Goal: Task Accomplishment & Management: Use online tool/utility

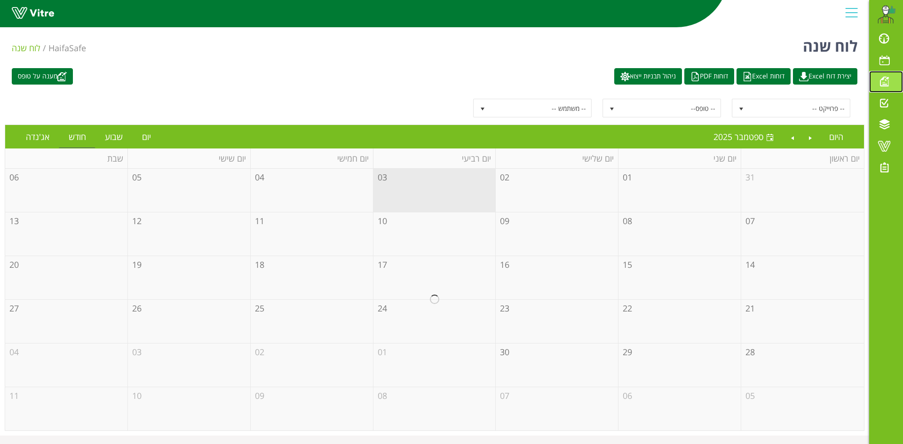
click at [887, 83] on span at bounding box center [884, 81] width 24 height 11
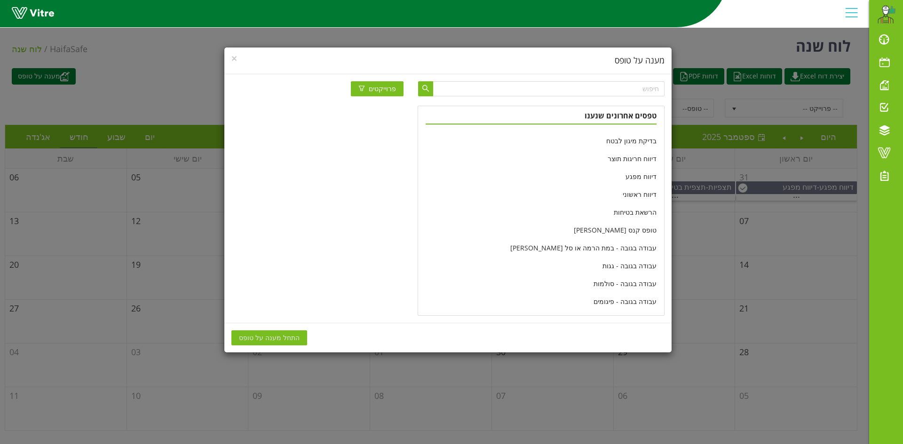
click at [884, 83] on div "× מענה על טופס פרוייקטים טפסים אחרונים שנענו בדיקת מיגון לבטח דיווח חריגות תוצר…" at bounding box center [451, 222] width 903 height 444
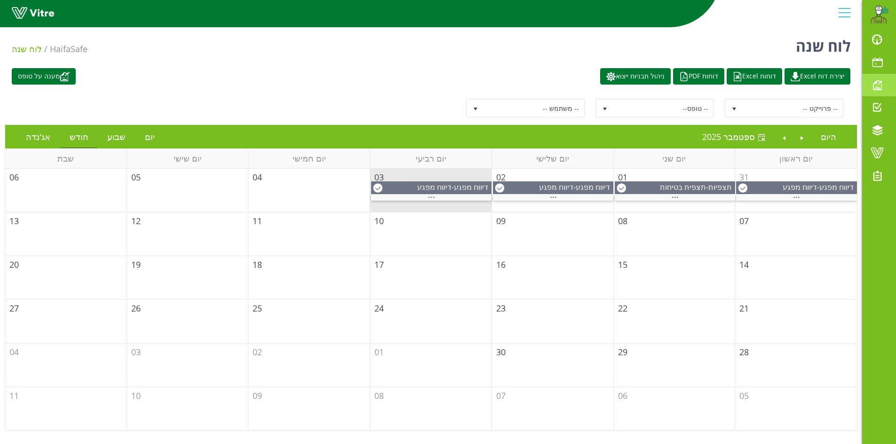
click at [875, 87] on span at bounding box center [877, 84] width 24 height 11
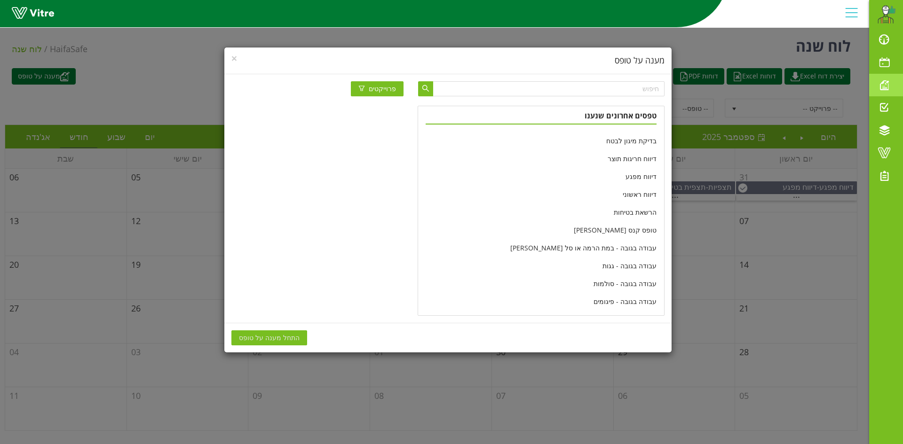
click at [875, 87] on div "× מענה על טופס פרוייקטים טפסים אחרונים שנענו בדיקת מיגון לבטח דיווח חריגות תוצר…" at bounding box center [451, 222] width 903 height 444
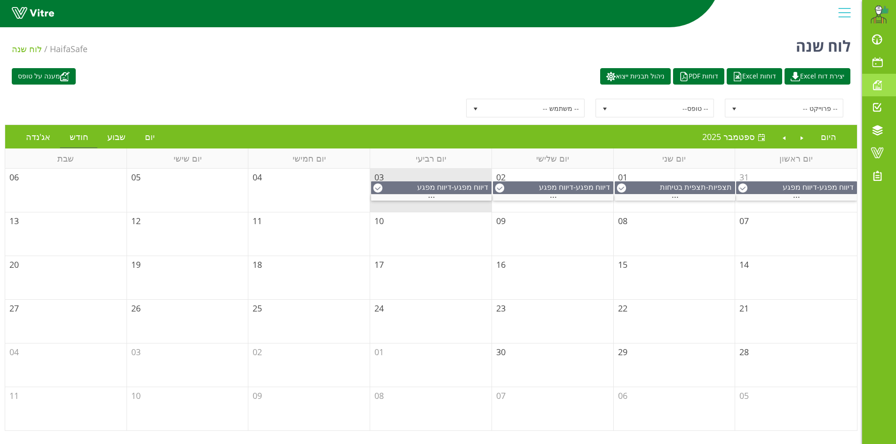
click at [879, 84] on span at bounding box center [877, 84] width 24 height 11
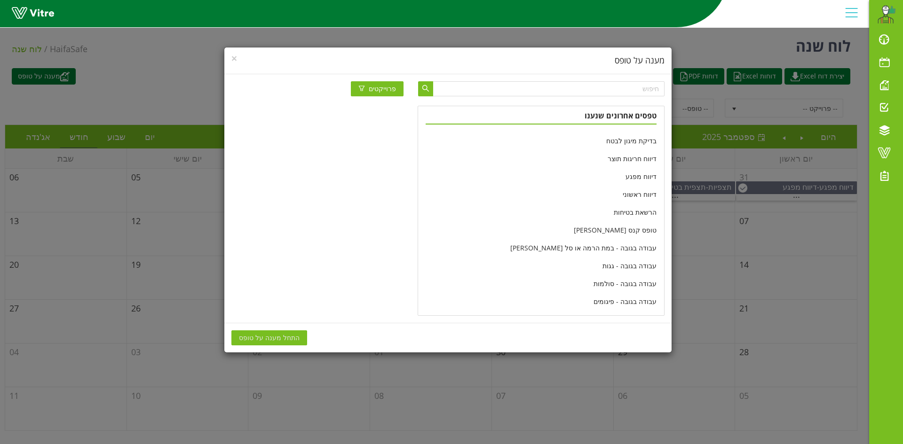
click at [173, 35] on div "× מענה על טופס פרוייקטים טפסים אחרונים שנענו בדיקת מיגון לבטח דיווח חריגות תוצר…" at bounding box center [451, 222] width 903 height 444
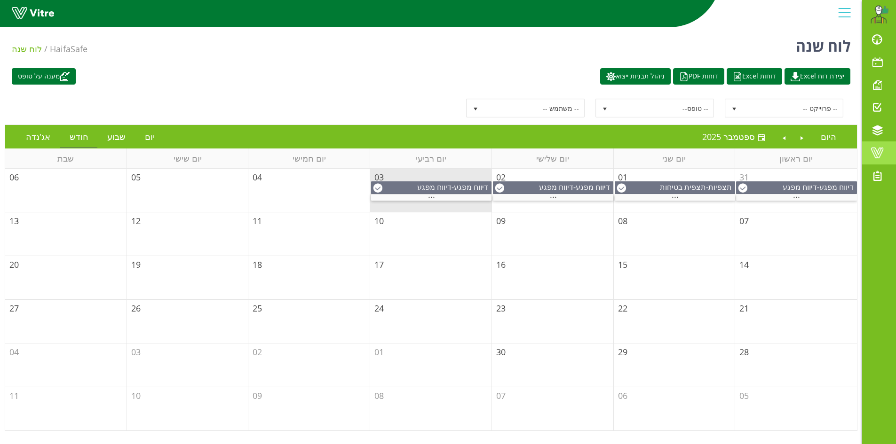
click at [878, 153] on span at bounding box center [877, 152] width 24 height 11
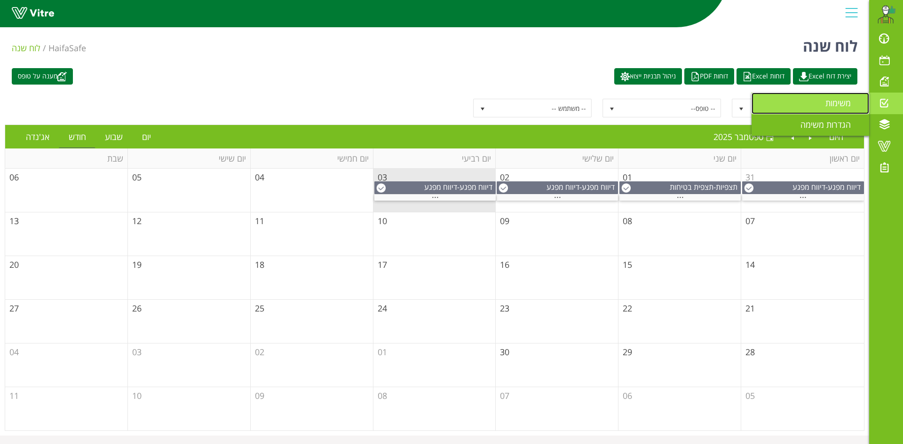
click at [847, 102] on span "משימות" at bounding box center [843, 102] width 37 height 11
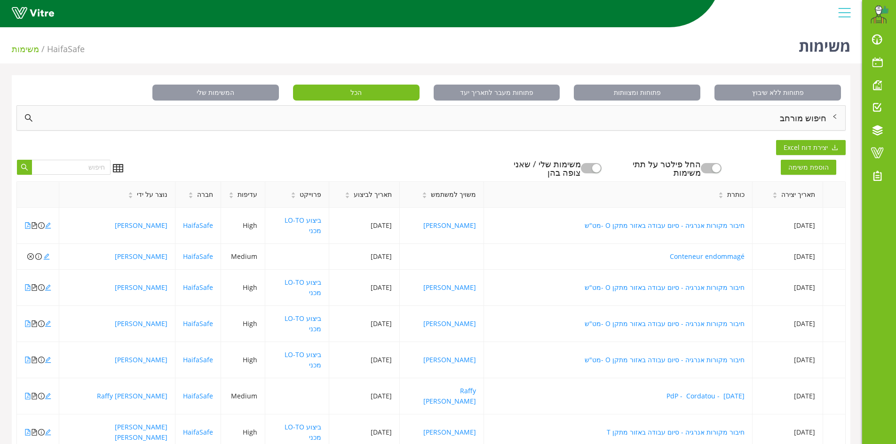
click at [829, 117] on div "חיפוש מורחב" at bounding box center [431, 118] width 828 height 24
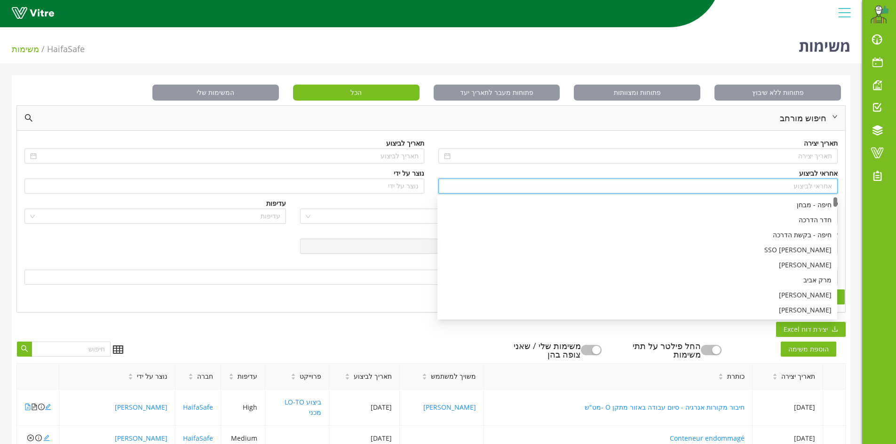
click at [824, 188] on input "search" at bounding box center [638, 186] width 388 height 14
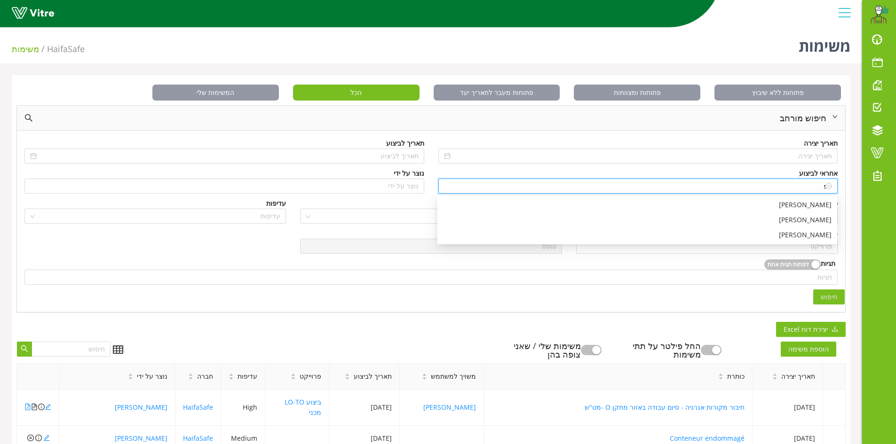
type input "ס"
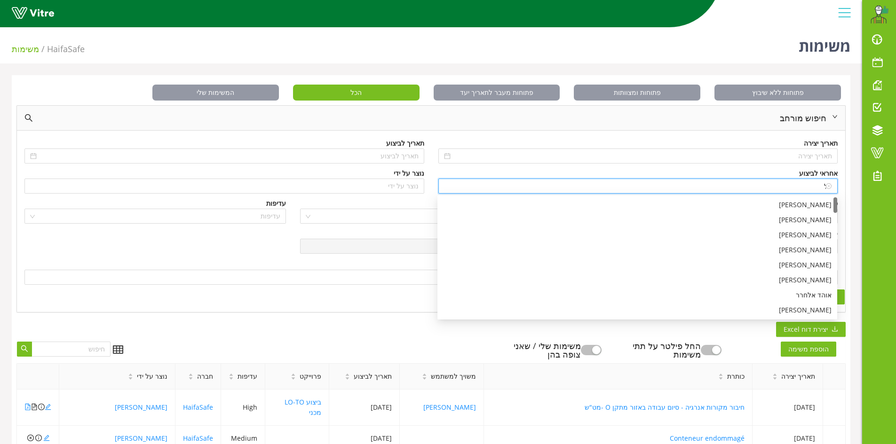
type input "א"
type input "a"
click at [804, 308] on div "[PERSON_NAME] שבצ'נקו" at bounding box center [637, 310] width 388 height 10
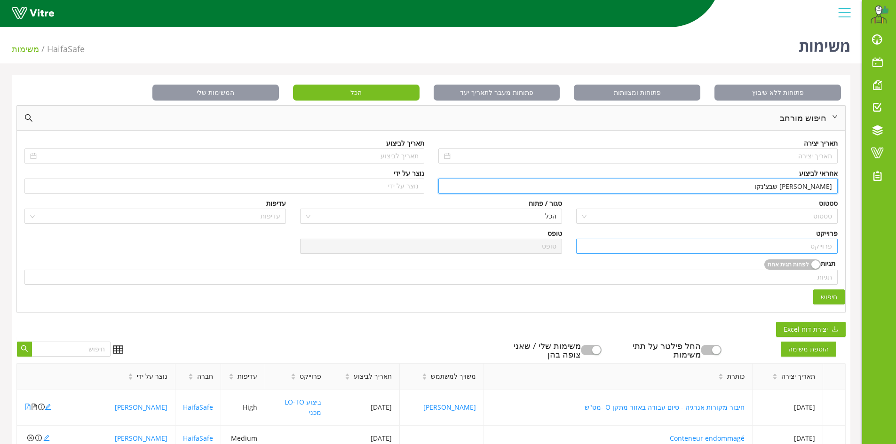
type input "[PERSON_NAME] שבצ'נקו"
click at [828, 244] on input "search" at bounding box center [707, 246] width 250 height 14
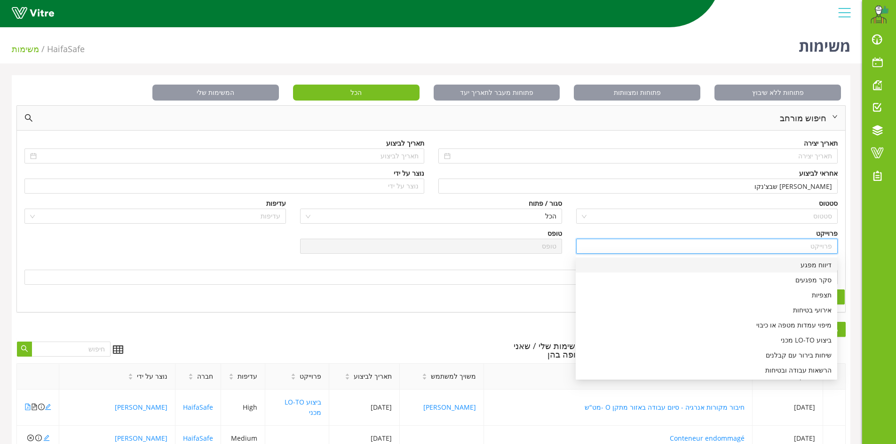
click at [817, 266] on div "דיווח מפגע" at bounding box center [706, 265] width 250 height 10
type input "דיווח מפגע"
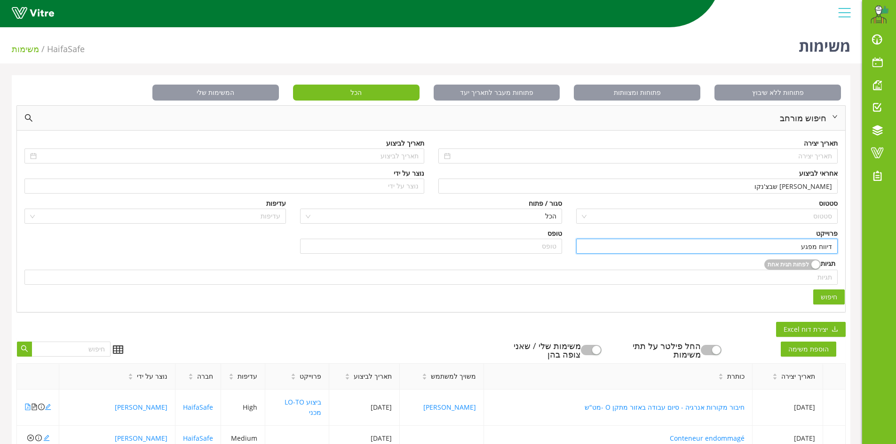
click at [834, 296] on span "חיפוש" at bounding box center [828, 297] width 16 height 10
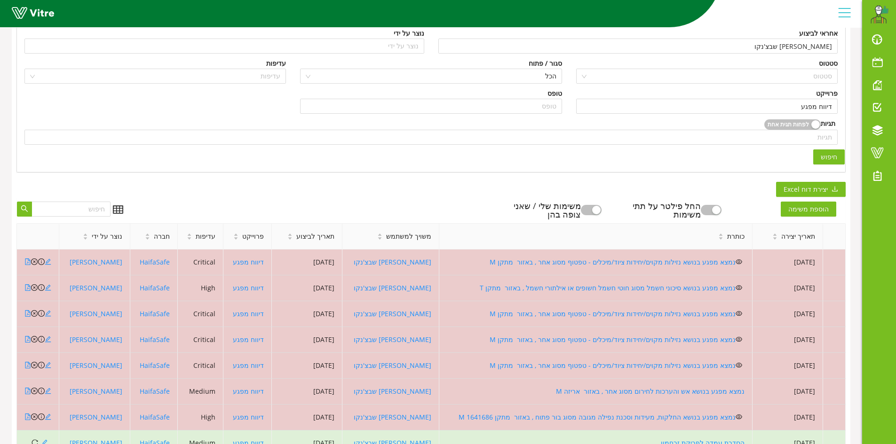
scroll to position [157, 0]
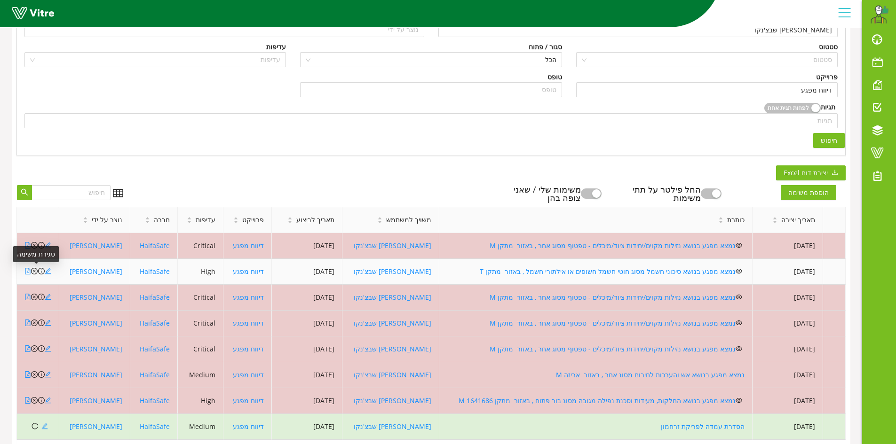
click at [34, 271] on icon "close-circle" at bounding box center [34, 271] width 7 height 7
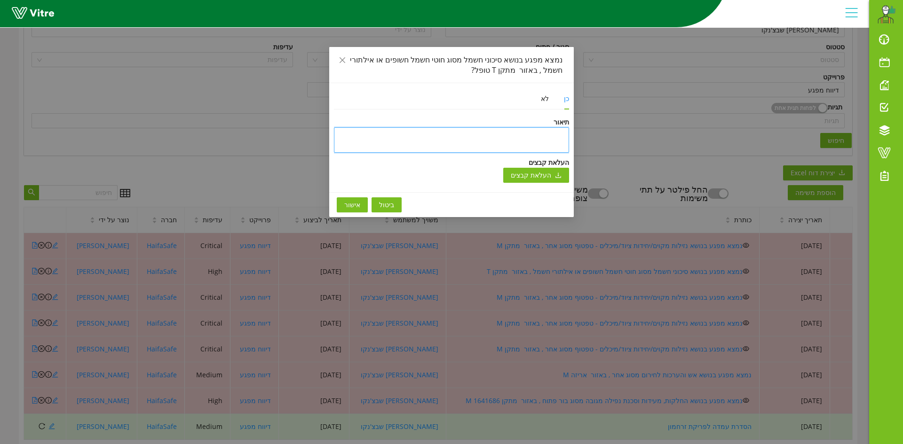
click at [553, 134] on textarea at bounding box center [451, 139] width 235 height 25
type textarea "y"
type textarea "yu"
type textarea "yup"
type textarea "yupk"
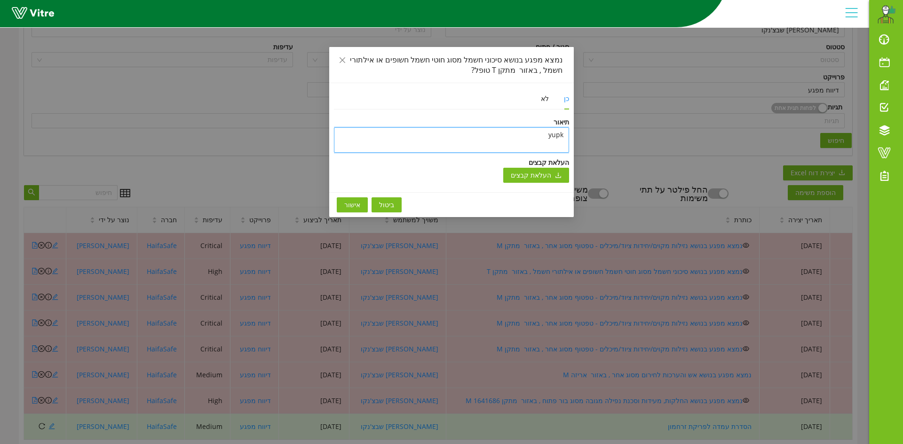
type textarea "yupk"
type textarea "yup"
type textarea "yu"
type textarea "y"
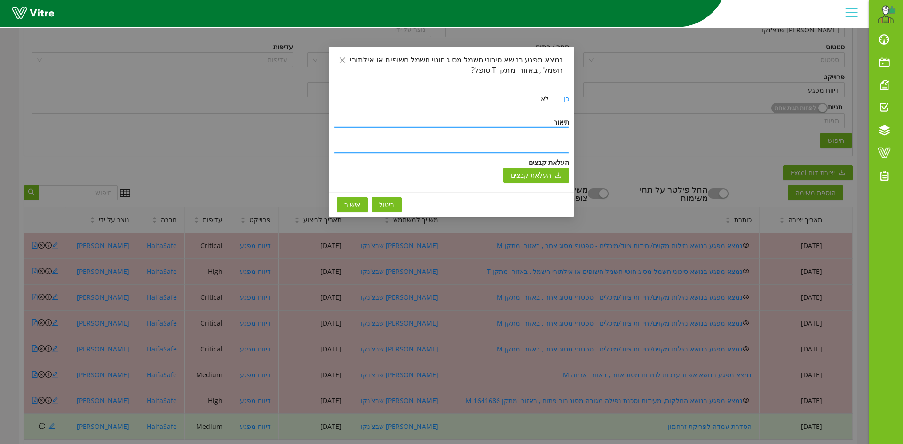
type textarea "ט"
type textarea "טו"
type textarea "טופ"
type textarea "טופל"
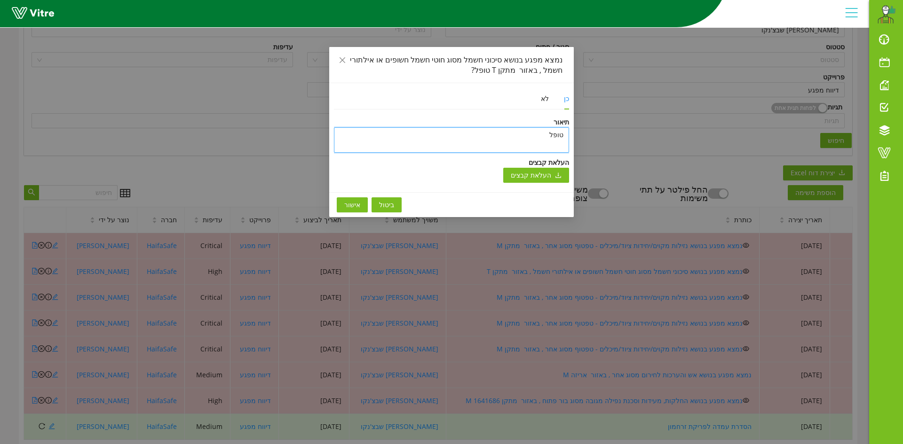
type textarea "טופל ה"
type textarea "טופל הו"
type textarea "טופל הוח"
type textarea "טופל הוחל"
type textarea "טופל הוחלף"
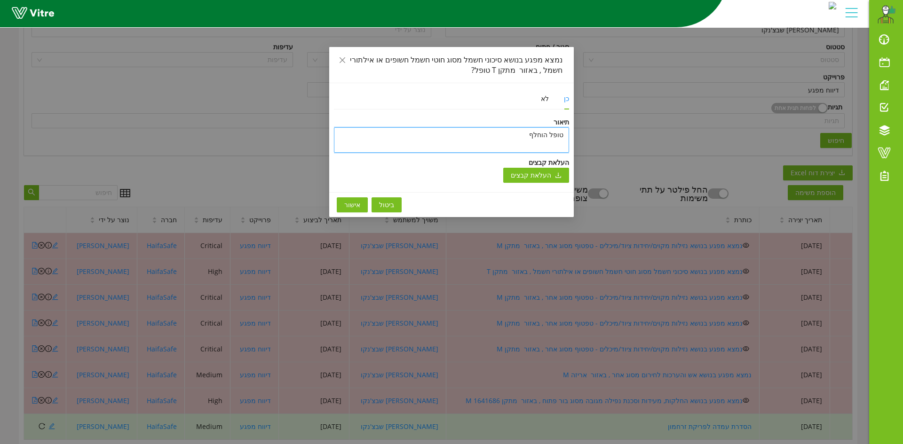
type textarea "טופל הוחלף"
type textarea "טופל הוחלף [PERSON_NAME]"
type textarea "טופל הוחלף כב"
type textarea "טופל הוחלף כבל"
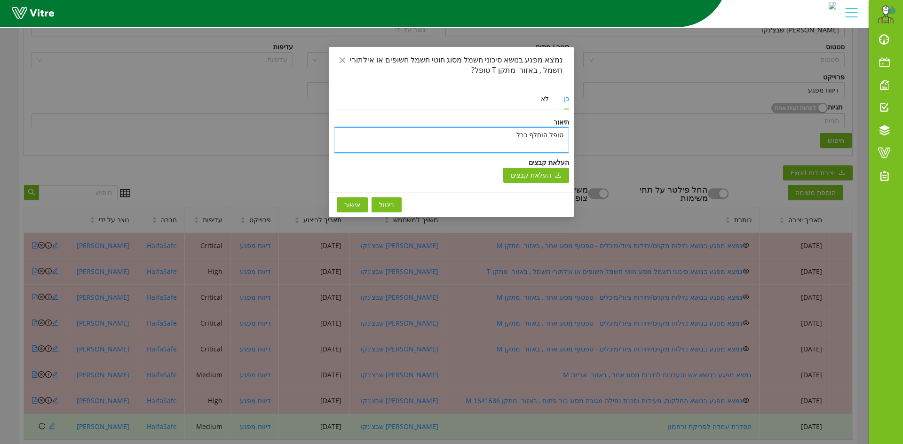
type textarea "טופל הוחלף כבל ח"
type textarea "טופל הוחלף כבל חש"
type textarea "טופל הוחלף כבל חשמ"
type textarea "טופל הוחלף כבל חשמל"
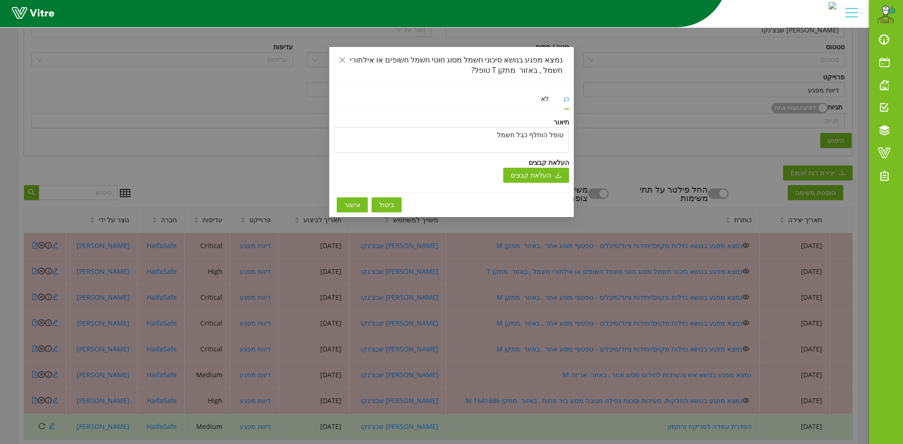
click at [350, 205] on span "אישור" at bounding box center [352, 205] width 16 height 10
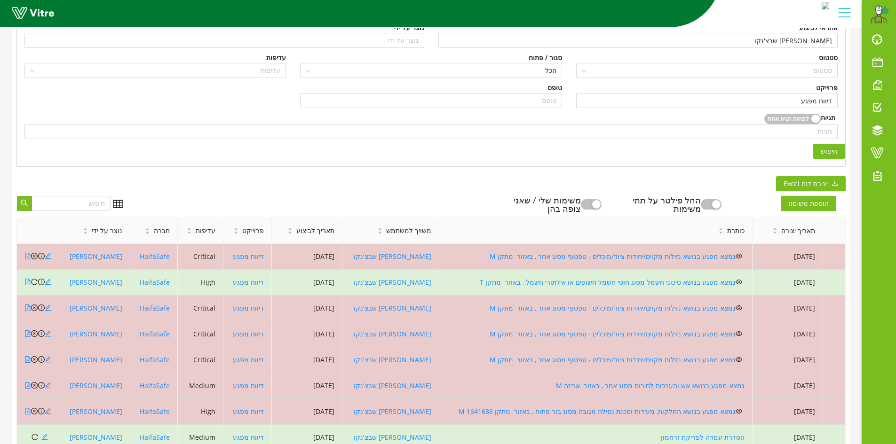
scroll to position [63, 0]
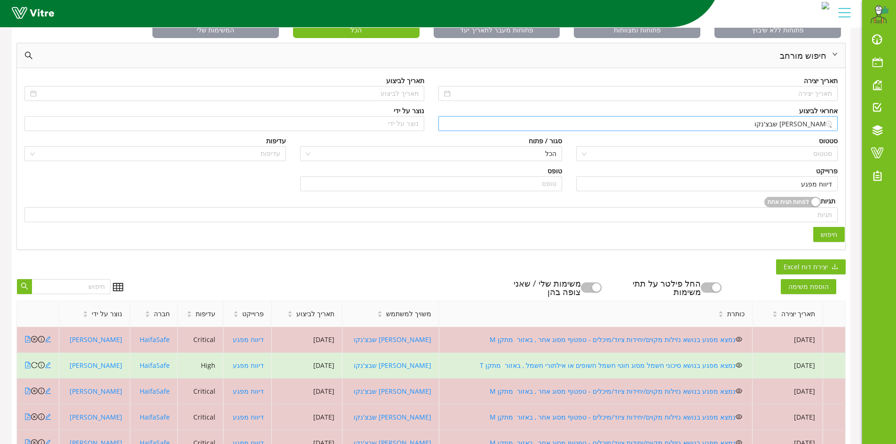
click at [768, 125] on input "[PERSON_NAME] שבצ'נקו" at bounding box center [638, 124] width 388 height 14
drag, startPoint x: 768, startPoint y: 125, endPoint x: 833, endPoint y: 130, distance: 66.0
click at [833, 130] on div "[PERSON_NAME] שבצ'נקו" at bounding box center [638, 123] width 400 height 15
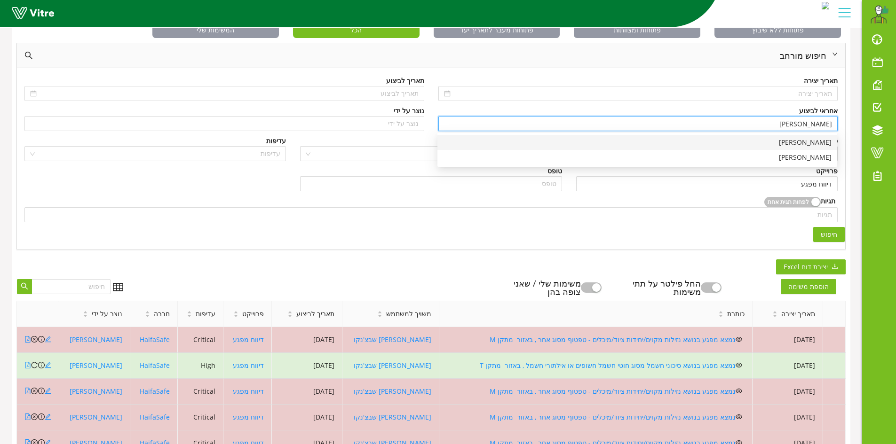
click at [817, 141] on div "[PERSON_NAME]" at bounding box center [637, 142] width 388 height 10
type input "[PERSON_NAME]"
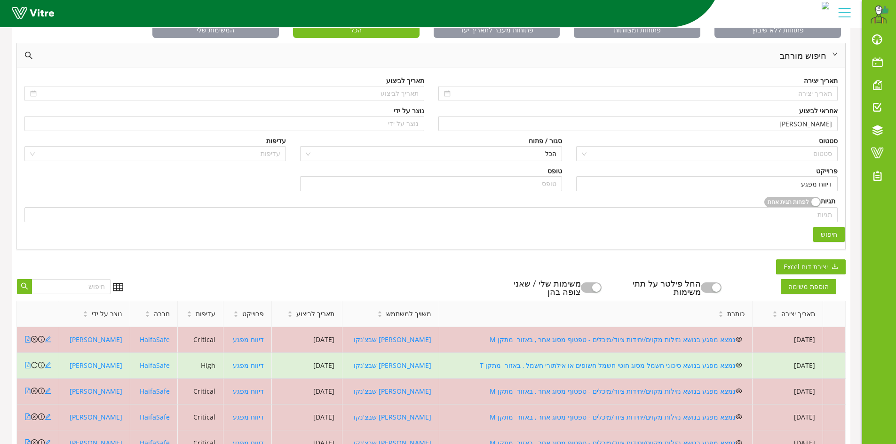
click at [836, 229] on span "חיפוש" at bounding box center [828, 234] width 16 height 10
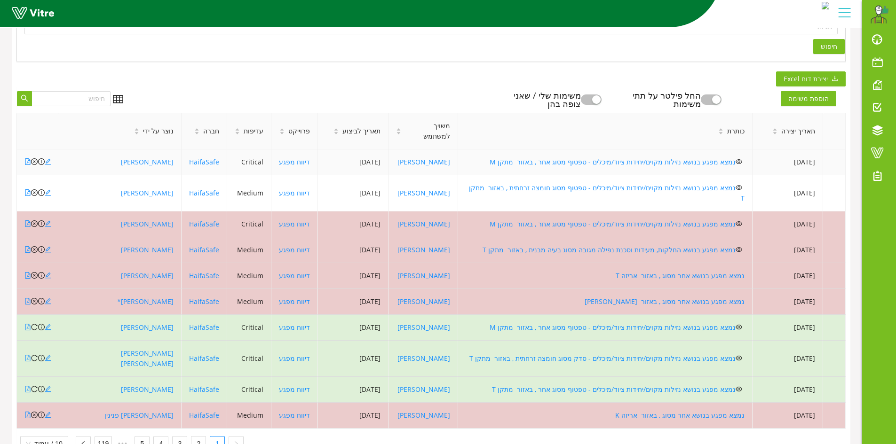
scroll to position [255, 0]
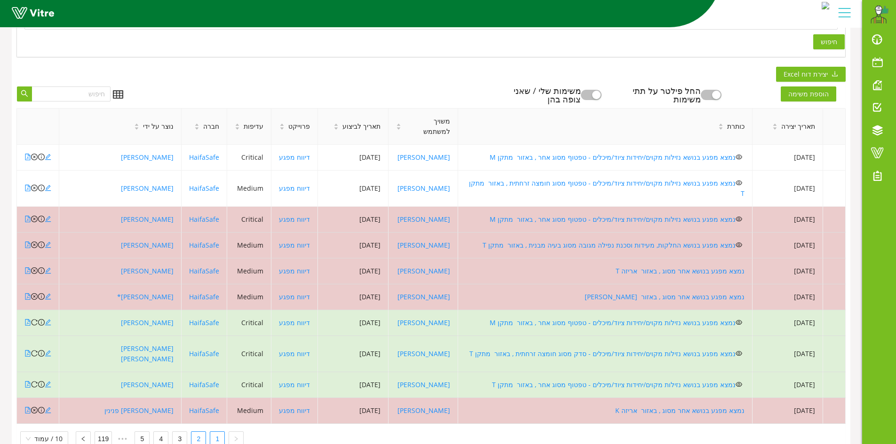
click at [196, 432] on link "2" at bounding box center [198, 439] width 14 height 14
